Goal: Find contact information: Find contact information

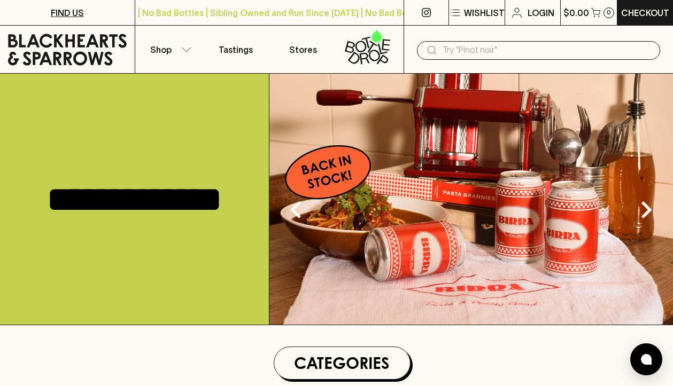
click at [71, 12] on p "FIND US" at bounding box center [67, 12] width 33 height 13
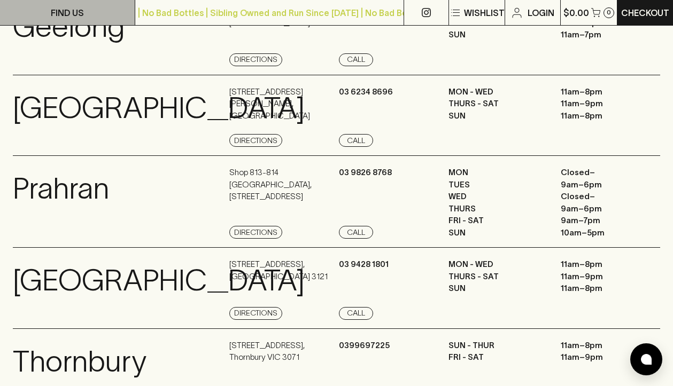
click at [71, 12] on p "FIND US" at bounding box center [67, 12] width 33 height 13
click at [71, 12] on div "FIND US | No Bad Bottles | Sibling Owned and Run Since [DATE] | No Bad Bottles …" at bounding box center [336, 125] width 673 height 1953
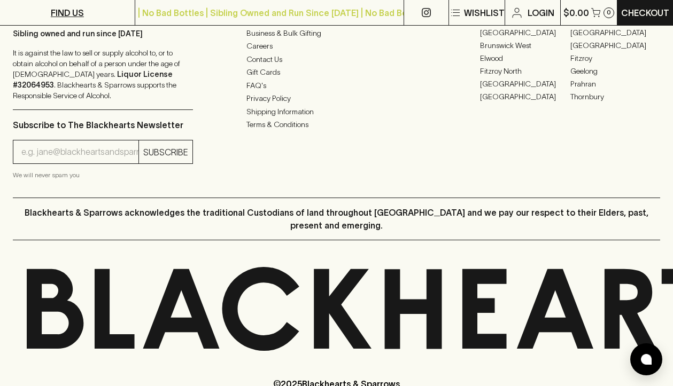
scroll to position [1536, 0]
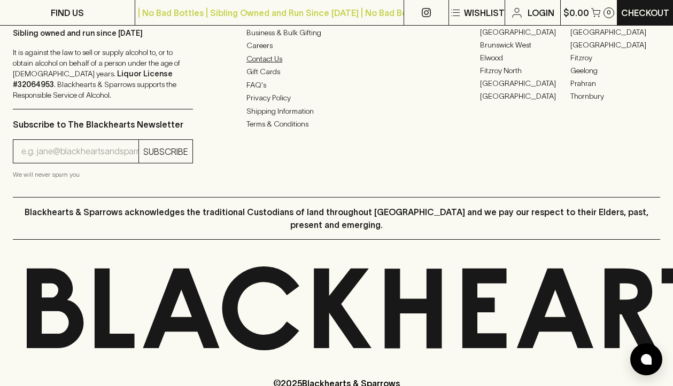
click at [264, 65] on link "Contact Us" at bounding box center [336, 58] width 180 height 13
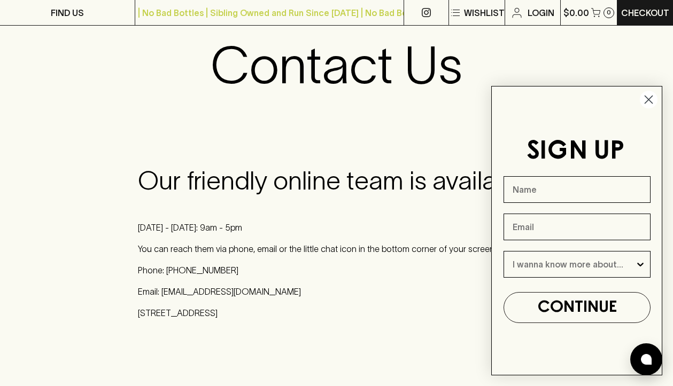
scroll to position [75, 0]
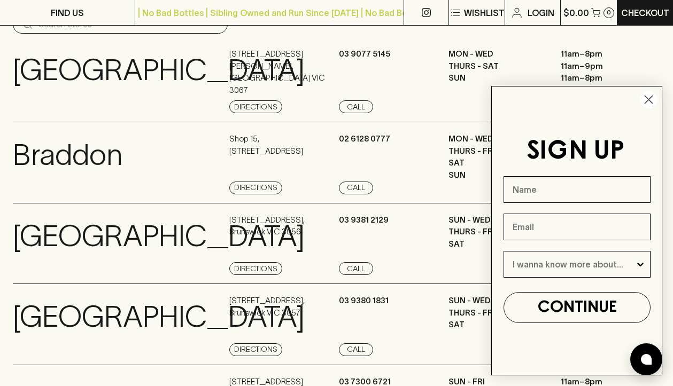
scroll to position [1536, 0]
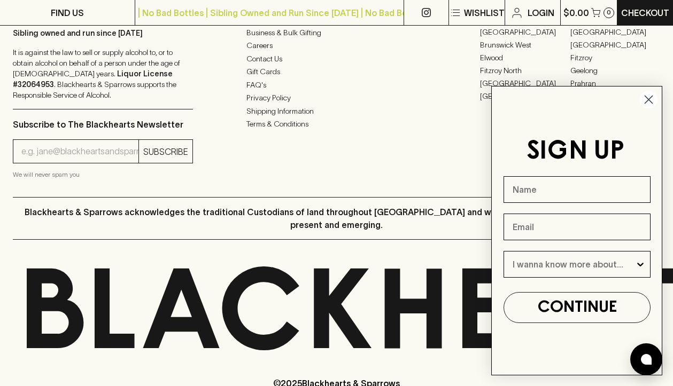
click at [651, 99] on circle "Close dialog" at bounding box center [649, 100] width 18 height 18
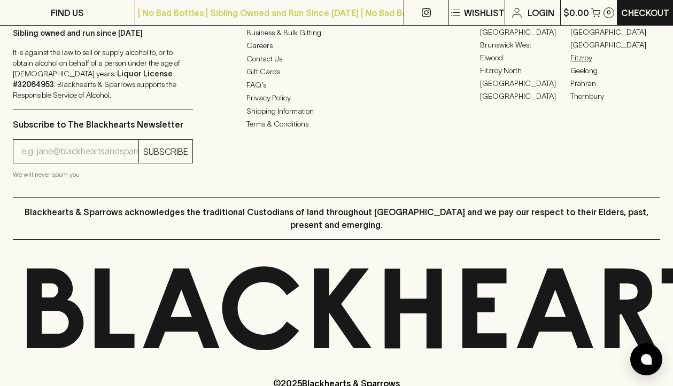
click at [585, 64] on link "Fitzroy" at bounding box center [615, 57] width 90 height 13
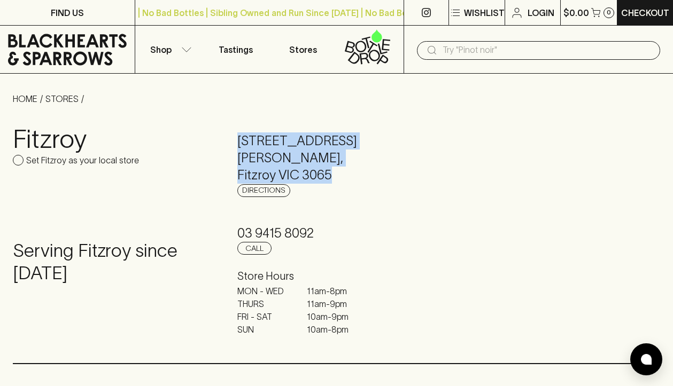
drag, startPoint x: 336, startPoint y: 155, endPoint x: 230, endPoint y: 141, distance: 106.2
click at [230, 141] on div "Fitzroy Set Fitzroy as your local store Serving [GEOGRAPHIC_DATA] since [DATE] …" at bounding box center [336, 234] width 647 height 258
copy h5 "[STREET_ADDRESS][PERSON_NAME]"
